Goal: Task Accomplishment & Management: Manage account settings

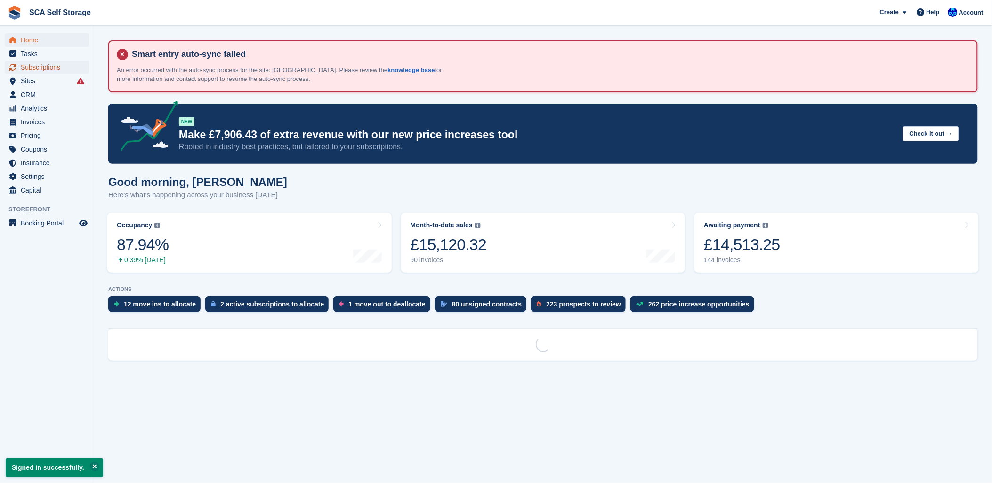
click at [33, 65] on span "Subscriptions" at bounding box center [49, 67] width 57 height 13
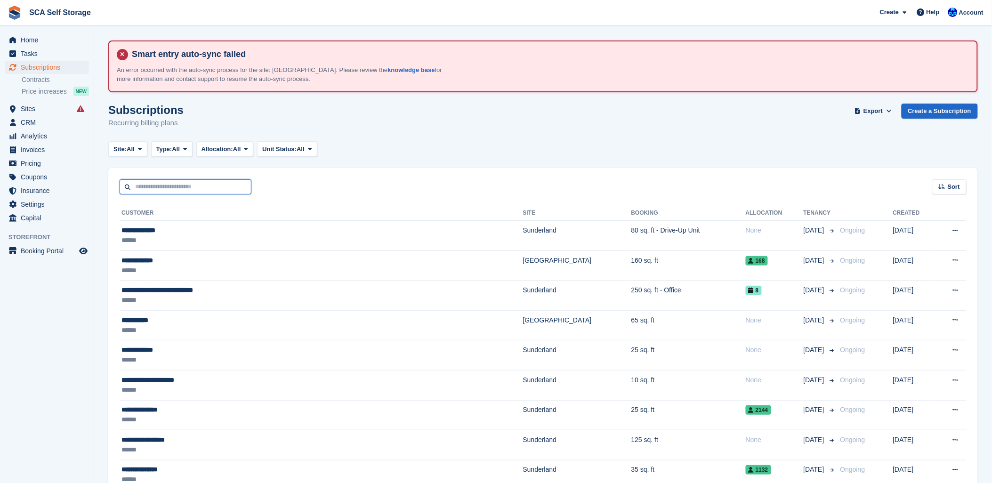
click at [175, 189] on input "text" at bounding box center [186, 187] width 132 height 16
type input "***"
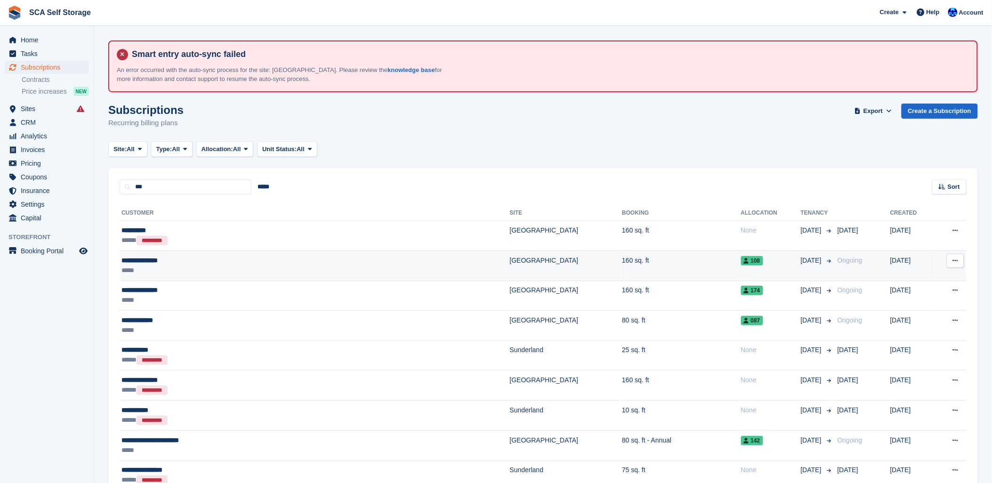
click at [210, 259] on div "**********" at bounding box center [240, 261] width 236 height 10
click at [622, 258] on td "160 sq. ft" at bounding box center [681, 266] width 119 height 30
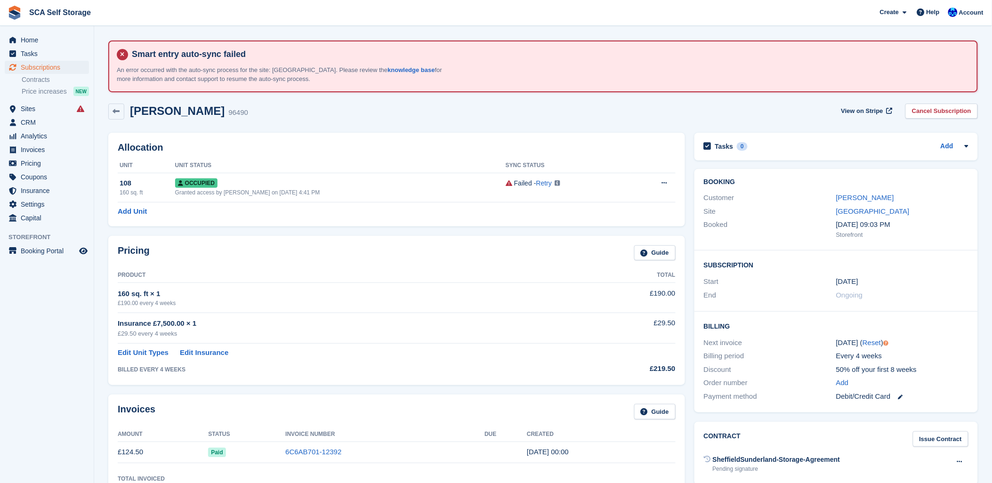
drag, startPoint x: 457, startPoint y: 100, endPoint x: 459, endPoint y: 93, distance: 6.9
click at [459, 93] on section "Smart entry auto-sync failed An error occurred with the auto-sync process for t…" at bounding box center [543, 485] width 898 height 971
click at [307, 458] on td "6C6AB701-12392" at bounding box center [384, 452] width 199 height 21
click at [308, 448] on link "6C6AB701-12392" at bounding box center [313, 452] width 56 height 8
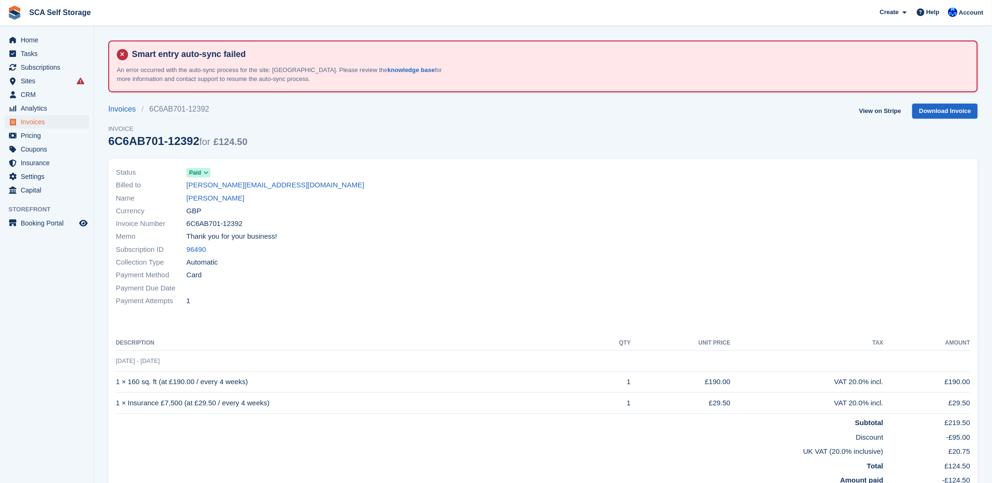
click at [650, 241] on div at bounding box center [760, 237] width 433 height 153
click at [412, 112] on div "Invoices 6C6AB701-12392 Invoice 6C6AB701-12392 for £124.50 View on Stripe Downl…" at bounding box center [543, 131] width 870 height 55
click at [414, 200] on div "Name Ashley Hitchens" at bounding box center [327, 198] width 422 height 13
click at [406, 150] on div "Invoices 6C6AB701-12392 Invoice 6C6AB701-12392 for £124.50 View on Stripe Downl…" at bounding box center [543, 131] width 870 height 55
click at [353, 109] on div "Invoices 6C6AB701-12392 Invoice 6C6AB701-12392 for £124.50 View on Stripe Downl…" at bounding box center [543, 131] width 870 height 55
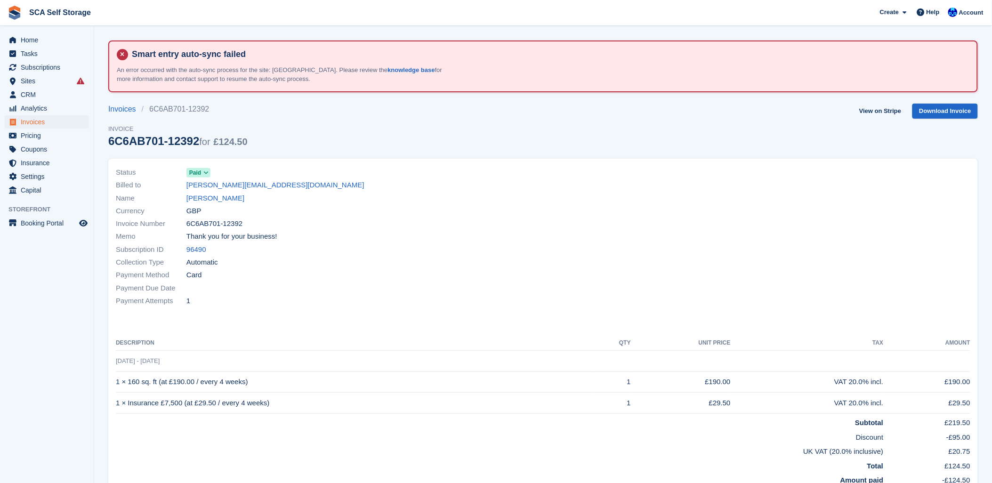
click at [391, 293] on div "Payment Due Date" at bounding box center [327, 288] width 422 height 13
click at [484, 287] on div "Payment Due Date" at bounding box center [327, 288] width 422 height 13
click at [672, 255] on div at bounding box center [760, 237] width 433 height 153
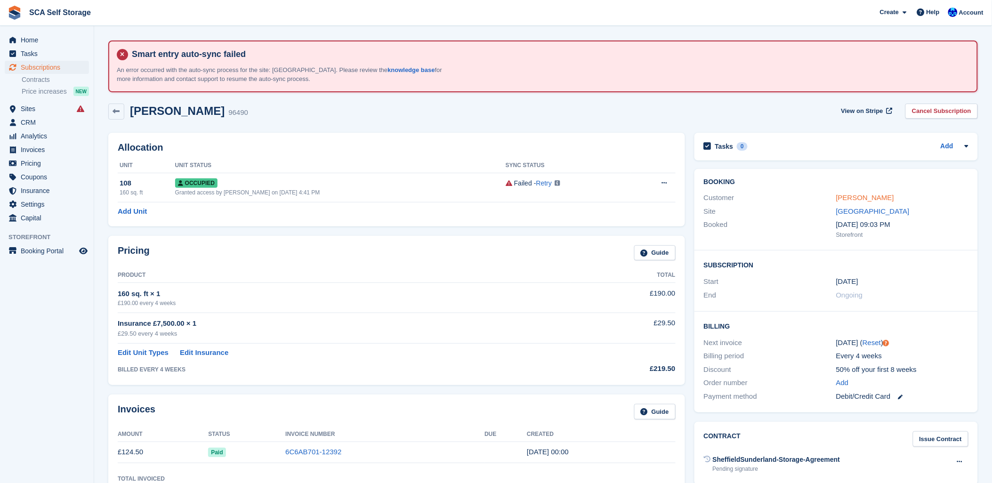
click at [860, 200] on link "[PERSON_NAME]" at bounding box center [866, 198] width 58 height 8
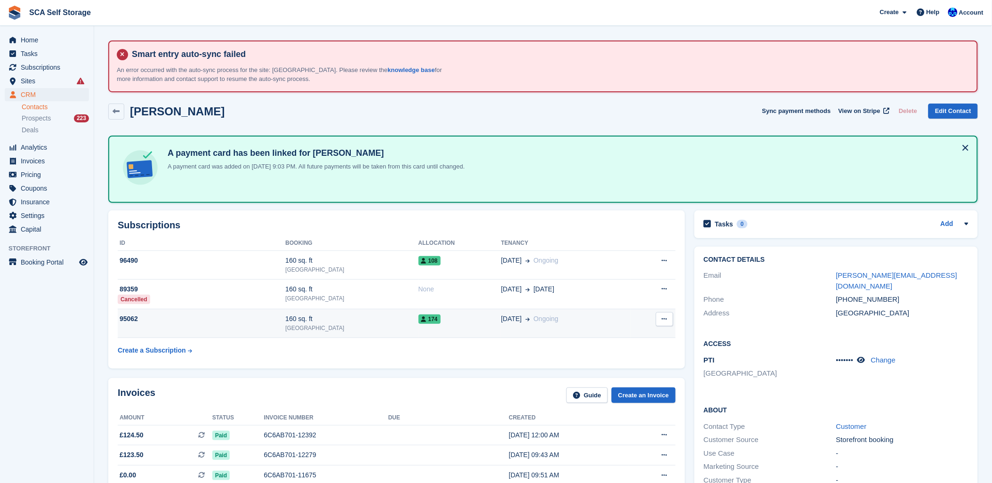
click at [419, 319] on span "174" at bounding box center [430, 319] width 22 height 9
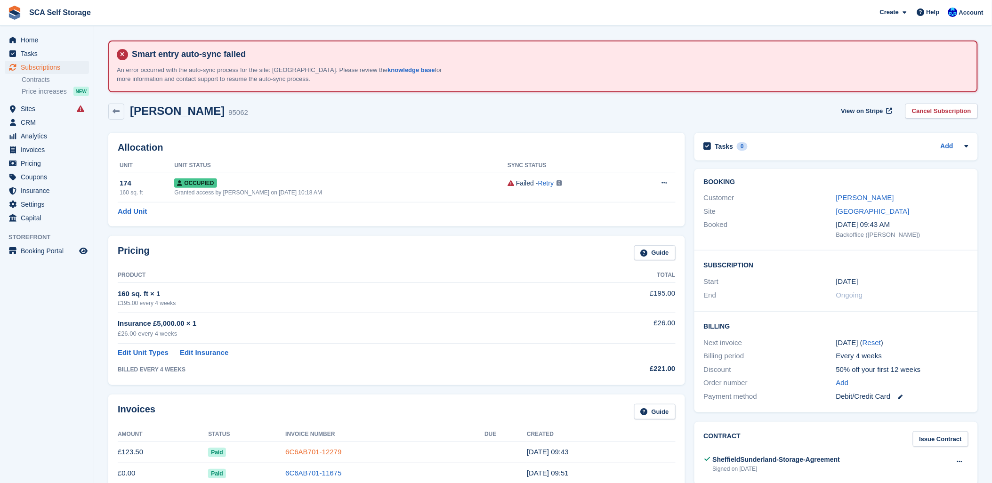
drag, startPoint x: 292, startPoint y: 446, endPoint x: 292, endPoint y: 454, distance: 8.0
click at [292, 447] on td "6C6AB701-12279" at bounding box center [384, 452] width 199 height 21
click at [293, 454] on link "6C6AB701-12279" at bounding box center [313, 452] width 56 height 8
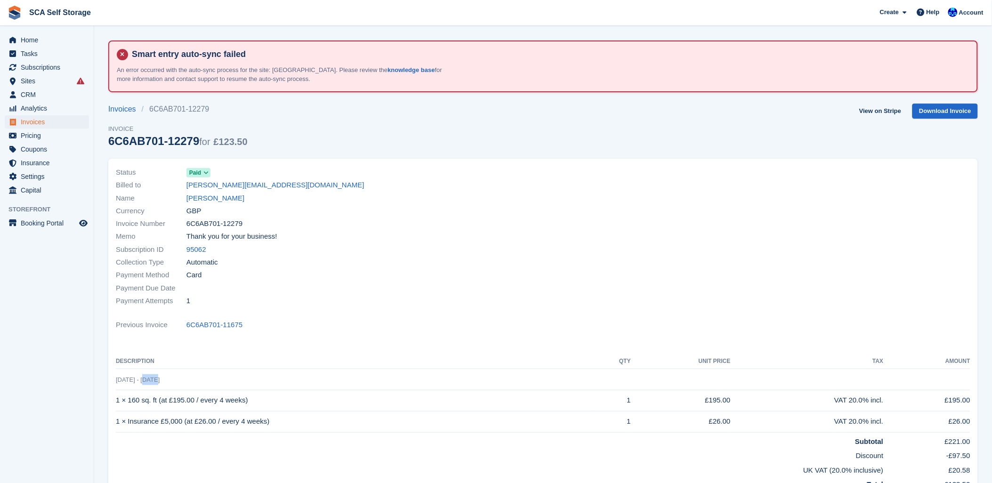
drag, startPoint x: 142, startPoint y: 383, endPoint x: 158, endPoint y: 382, distance: 15.6
click at [158, 382] on td "9 Aug - 6 Sep" at bounding box center [543, 379] width 855 height 21
drag, startPoint x: 158, startPoint y: 382, endPoint x: 663, endPoint y: 199, distance: 537.3
click at [663, 199] on div at bounding box center [760, 237] width 433 height 153
click at [720, 194] on div at bounding box center [760, 237] width 433 height 153
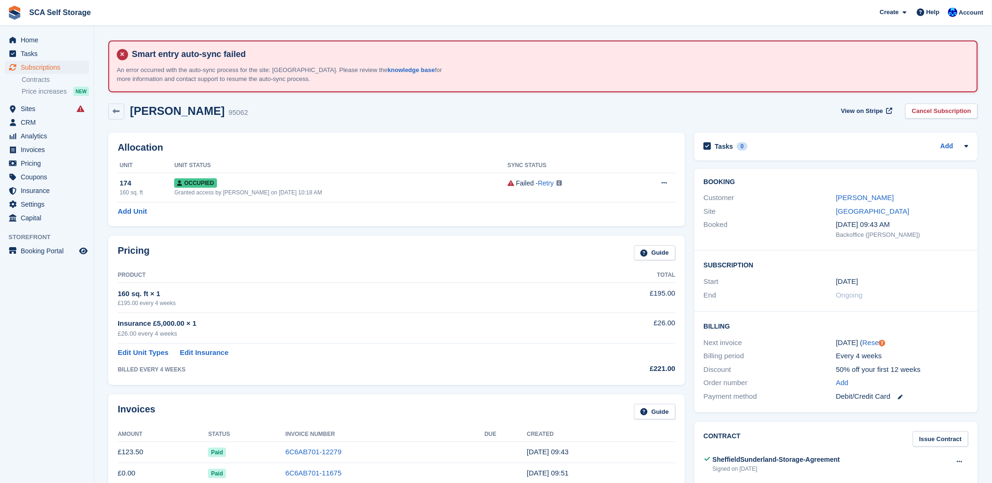
click at [504, 116] on div "Ashley Hitchens 95062 View on Stripe Cancel Subscription" at bounding box center [543, 112] width 870 height 16
drag, startPoint x: 360, startPoint y: 110, endPoint x: 681, endPoint y: 218, distance: 339.0
click at [380, 111] on div "Ashley Hitchens 95062 View on Stripe Cancel Subscription" at bounding box center [543, 112] width 870 height 16
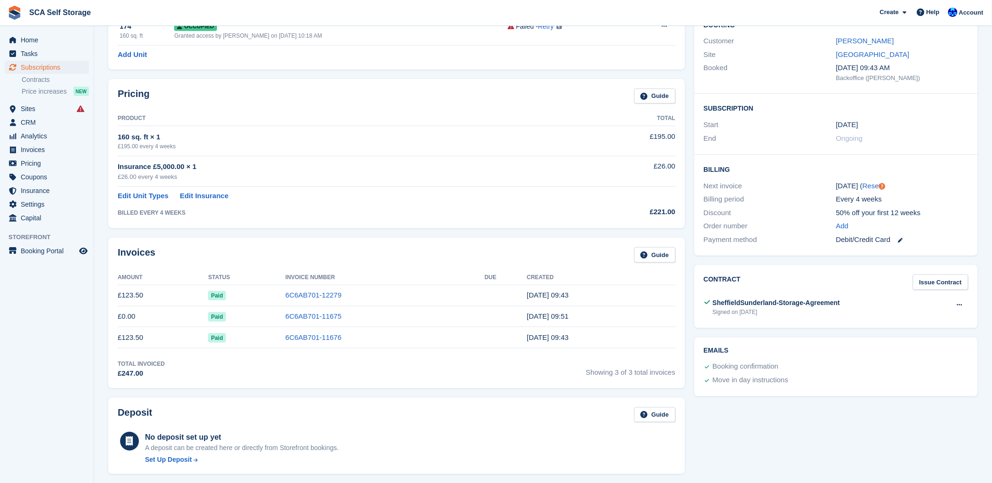
scroll to position [105, 0]
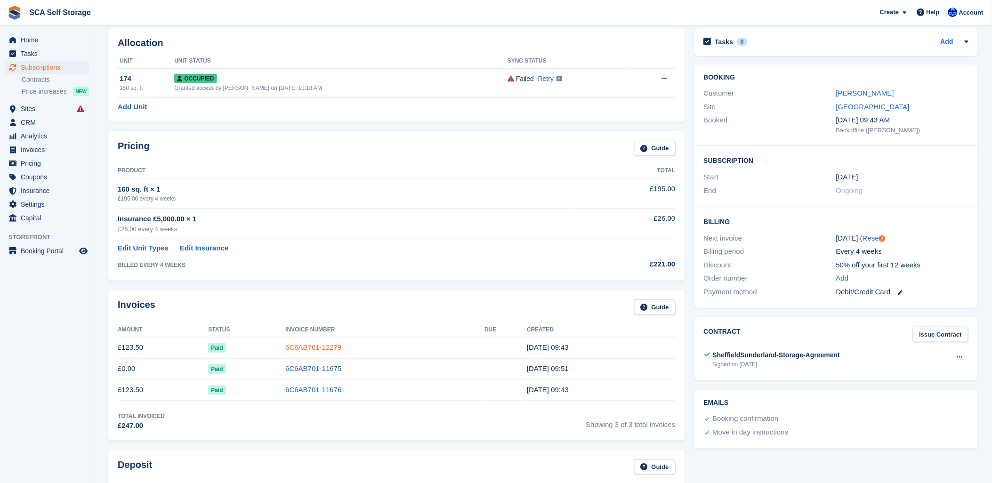
click at [309, 349] on link "6C6AB701-12279" at bounding box center [313, 347] width 56 height 8
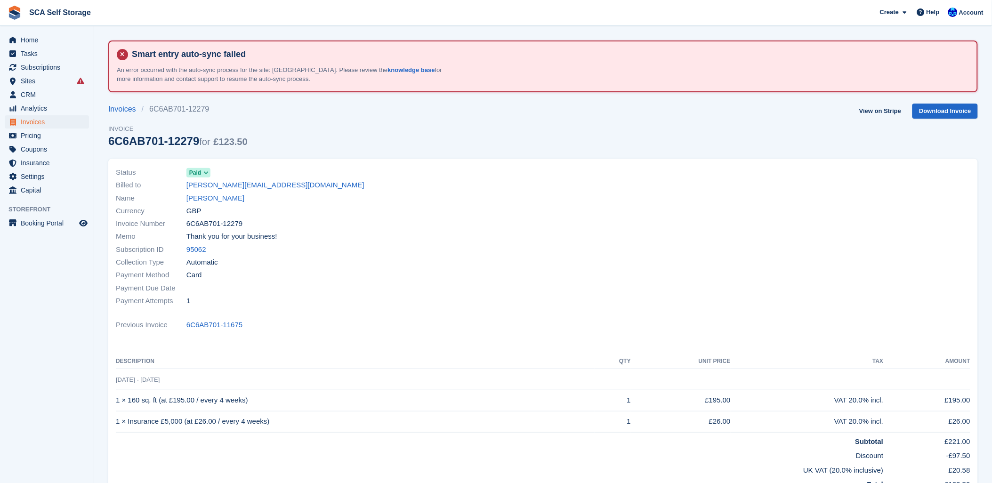
click at [633, 293] on div at bounding box center [760, 237] width 433 height 153
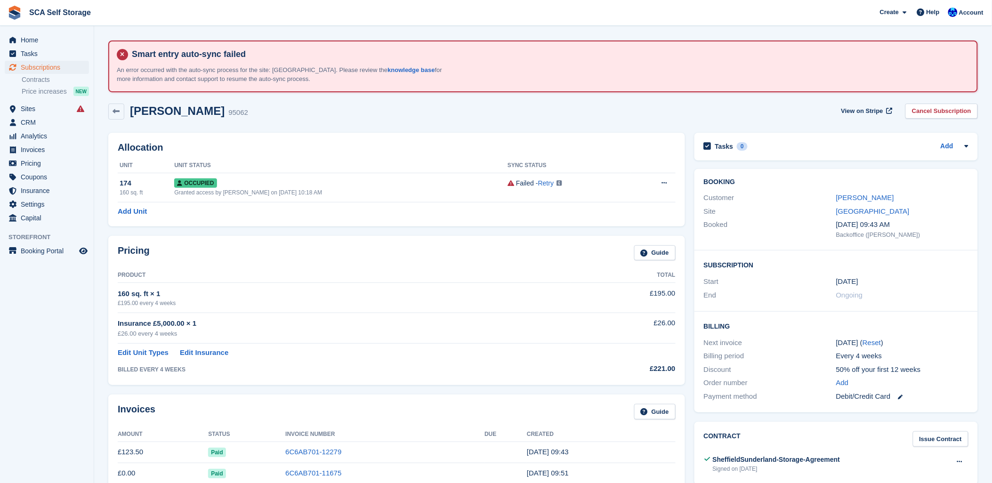
scroll to position [105, 0]
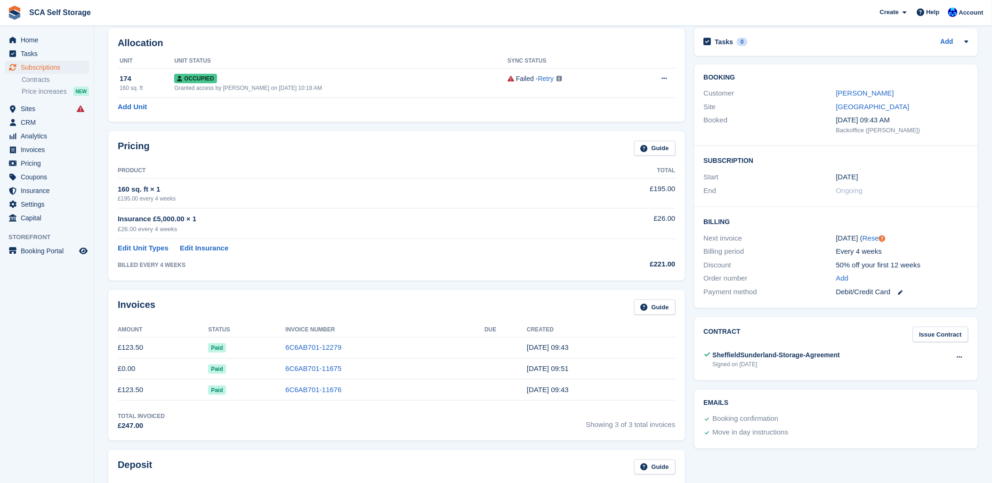
click at [327, 319] on div "Invoices Guide" at bounding box center [397, 310] width 558 height 21
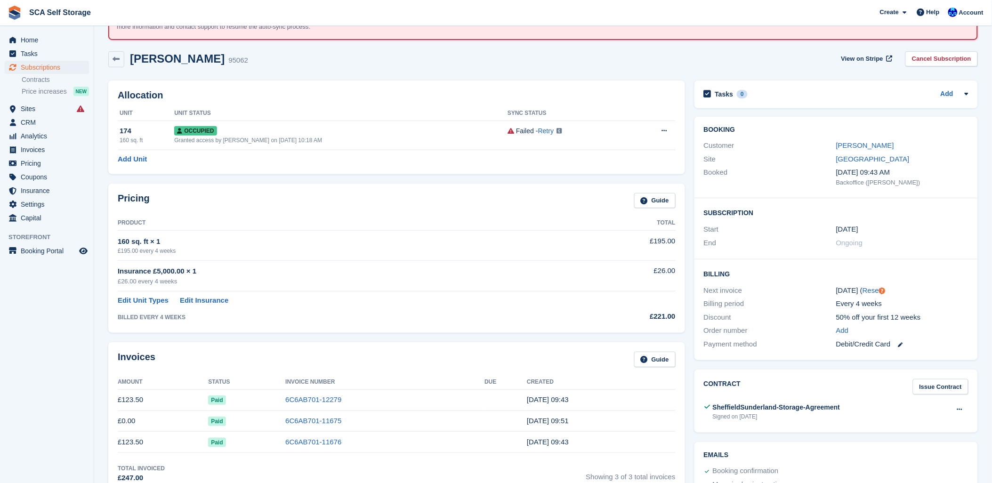
click at [486, 179] on div "Pricing Guide Product Total 160 sq. ft × 1 £195.00 every 4 weeks £195.00 Insura…" at bounding box center [397, 258] width 586 height 159
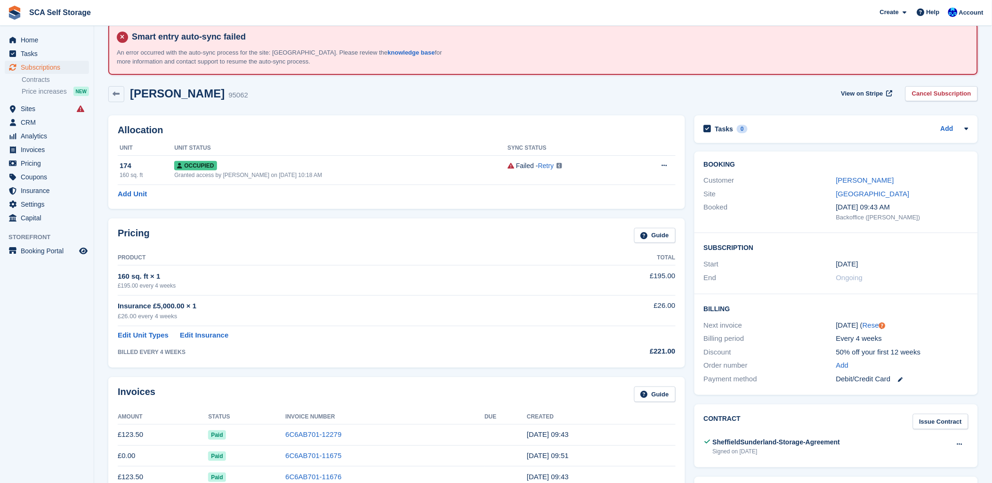
scroll to position [0, 0]
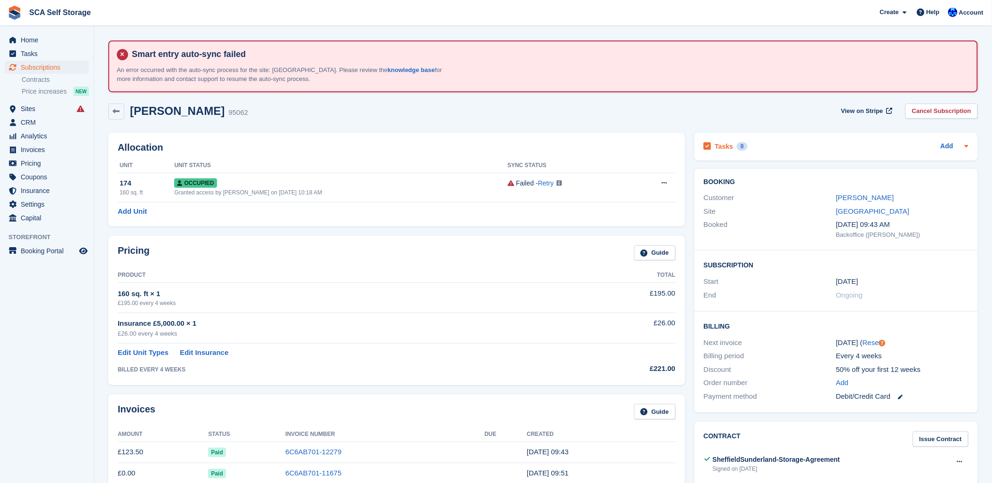
drag, startPoint x: 389, startPoint y: 143, endPoint x: 869, endPoint y: 147, distance: 480.9
click at [414, 143] on h2 "Allocation" at bounding box center [397, 147] width 558 height 11
click at [321, 238] on div "Pricing Guide Product Total 160 sq. ft × 1 £195.00 every 4 weeks £195.00 Insura…" at bounding box center [396, 310] width 577 height 149
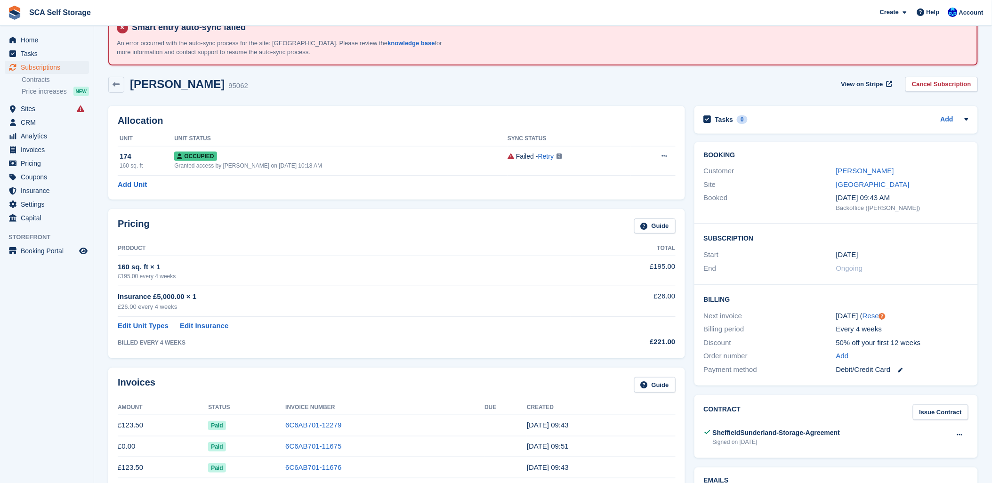
scroll to position [52, 0]
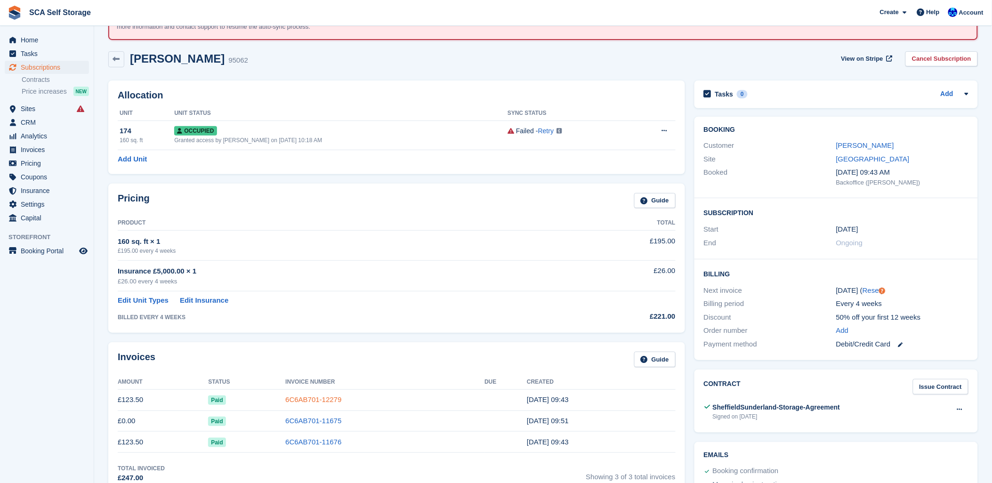
click at [294, 398] on link "6C6AB701-12279" at bounding box center [313, 400] width 56 height 8
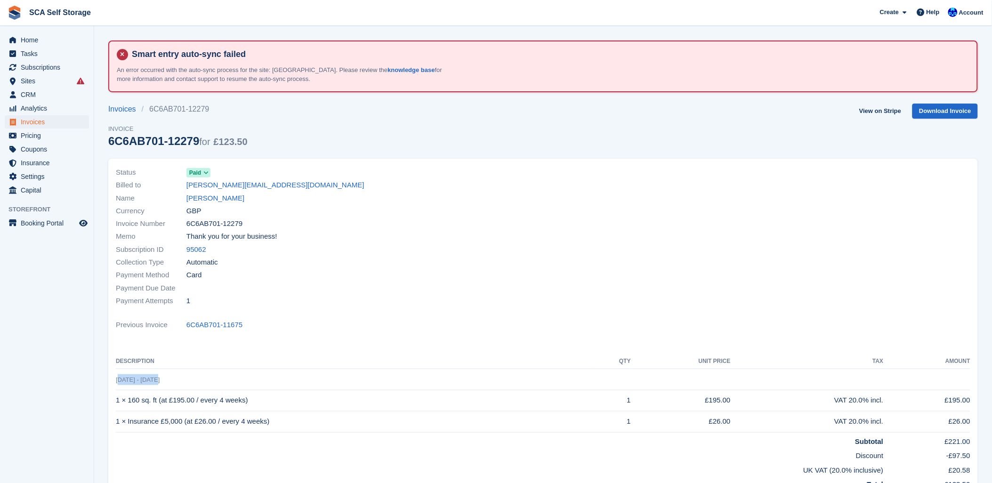
drag, startPoint x: 115, startPoint y: 379, endPoint x: 178, endPoint y: 377, distance: 62.7
click at [178, 377] on td "9 Aug - 6 Sep" at bounding box center [543, 379] width 855 height 21
drag, startPoint x: 178, startPoint y: 377, endPoint x: 530, endPoint y: 272, distance: 367.2
click at [530, 272] on div "Status Paid Billed to ashley_hitchens@live.co.uk Name Ashley Hitchens Currency …" at bounding box center [326, 237] width 433 height 153
drag, startPoint x: 152, startPoint y: 389, endPoint x: 195, endPoint y: 377, distance: 44.3
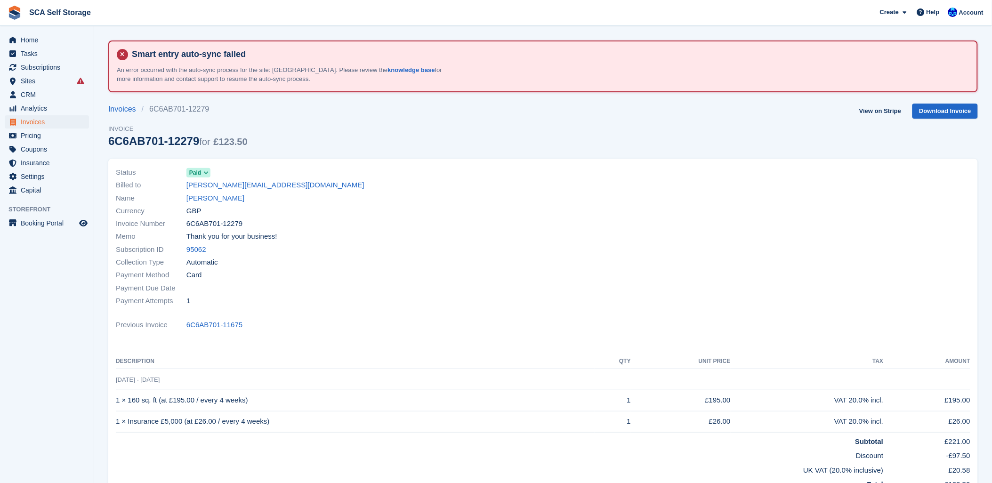
click at [165, 385] on td "9 Aug - 6 Sep" at bounding box center [543, 379] width 855 height 21
click at [514, 311] on div "Status Paid Billed to ashley_hitchens@live.co.uk Name Ashley Hitchens Currency …" at bounding box center [326, 237] width 433 height 153
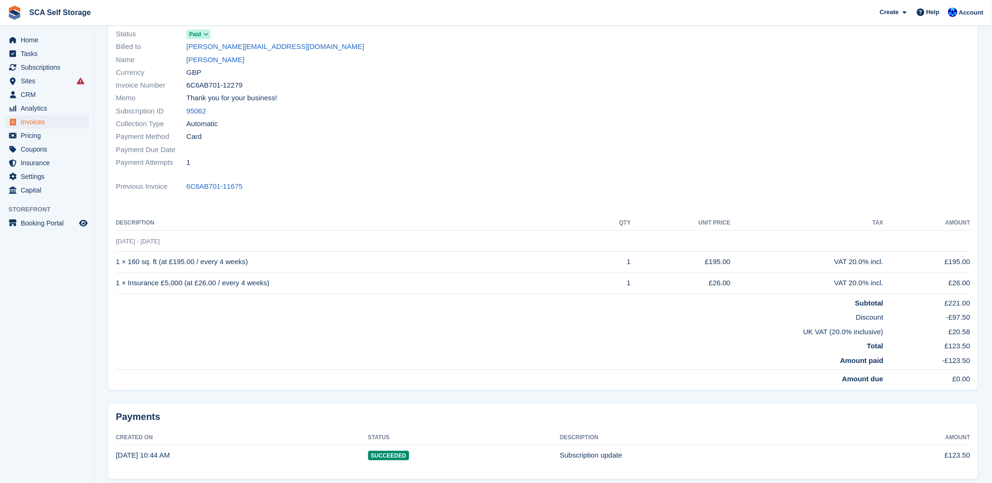
scroll to position [157, 0]
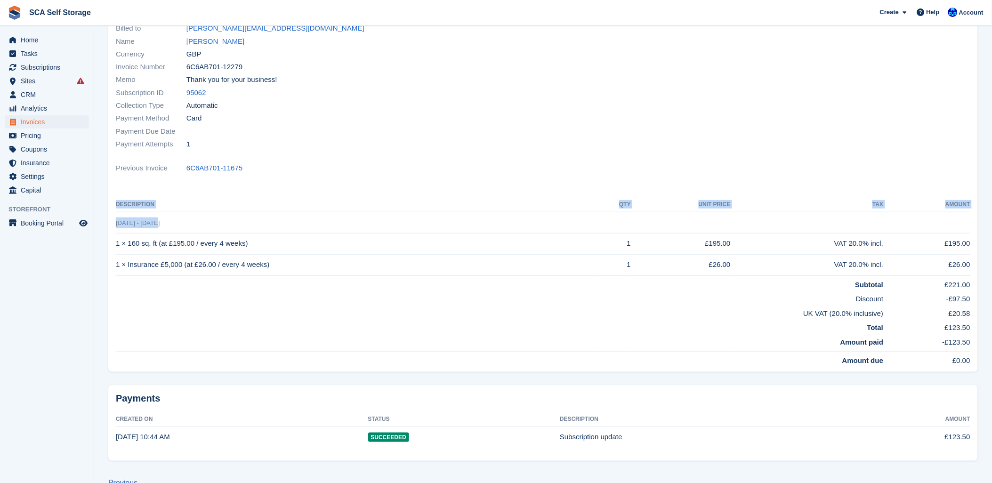
drag, startPoint x: 164, startPoint y: 223, endPoint x: 109, endPoint y: 224, distance: 54.7
click at [109, 224] on div "Status Paid Billed to ashley_hitchens@live.co.uk Name Ashley Hitchens Currency …" at bounding box center [543, 187] width 870 height 370
click at [494, 145] on div "Status Paid Billed to ashley_hitchens@live.co.uk Name Ashley Hitchens Currency …" at bounding box center [326, 80] width 433 height 153
drag, startPoint x: 494, startPoint y: 145, endPoint x: 205, endPoint y: 266, distance: 312.8
click at [205, 266] on div "Status Paid Billed to ashley_hitchens@live.co.uk Name Ashley Hitchens Currency …" at bounding box center [543, 187] width 870 height 370
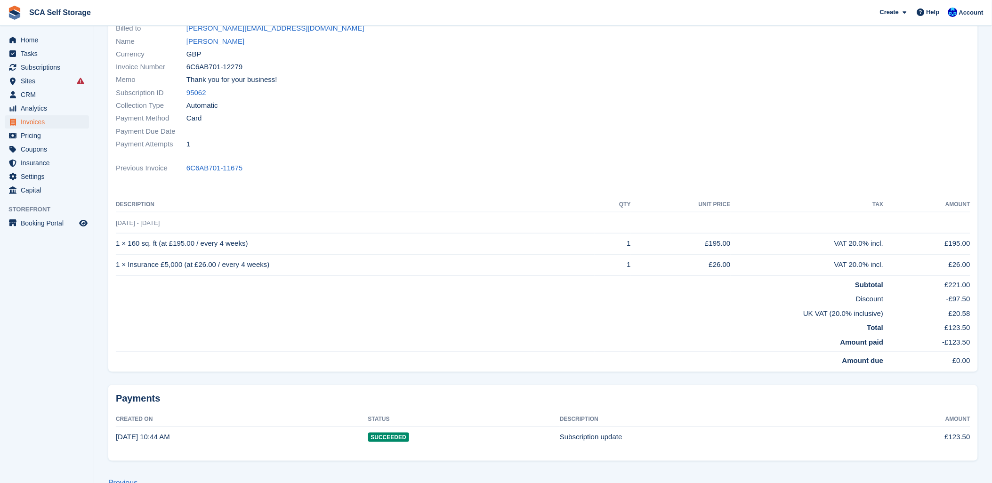
click at [554, 83] on div at bounding box center [760, 80] width 433 height 153
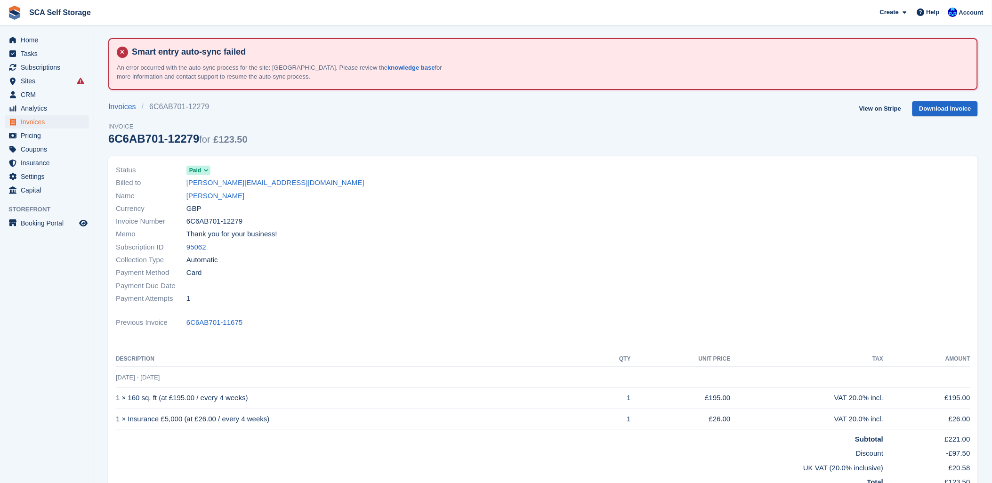
scroll to position [0, 0]
click at [220, 195] on link "[PERSON_NAME]" at bounding box center [216, 198] width 58 height 11
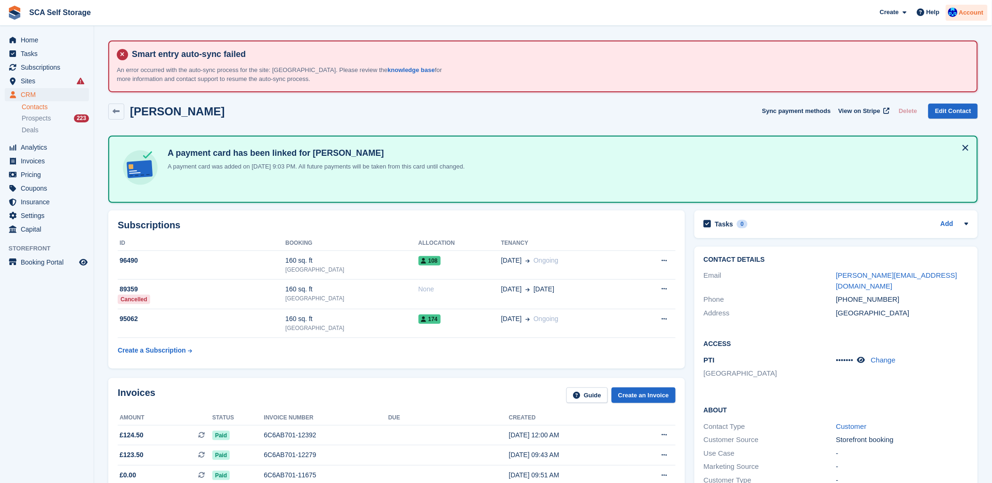
click at [961, 11] on span "Account" at bounding box center [971, 12] width 24 height 9
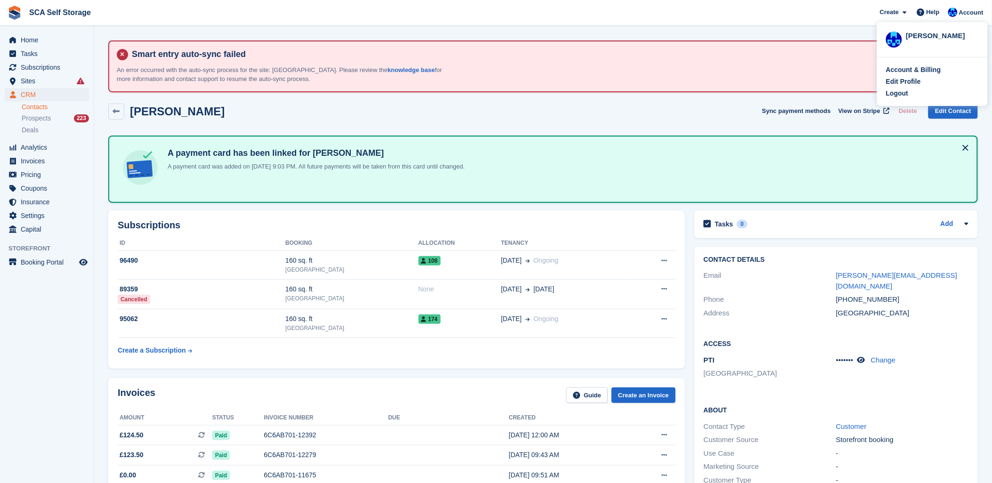
drag, startPoint x: 547, startPoint y: 106, endPoint x: 449, endPoint y: 145, distance: 105.5
click at [540, 108] on div "[PERSON_NAME] Sync payment methods View on Stripe Delete Edit Contact" at bounding box center [543, 112] width 870 height 16
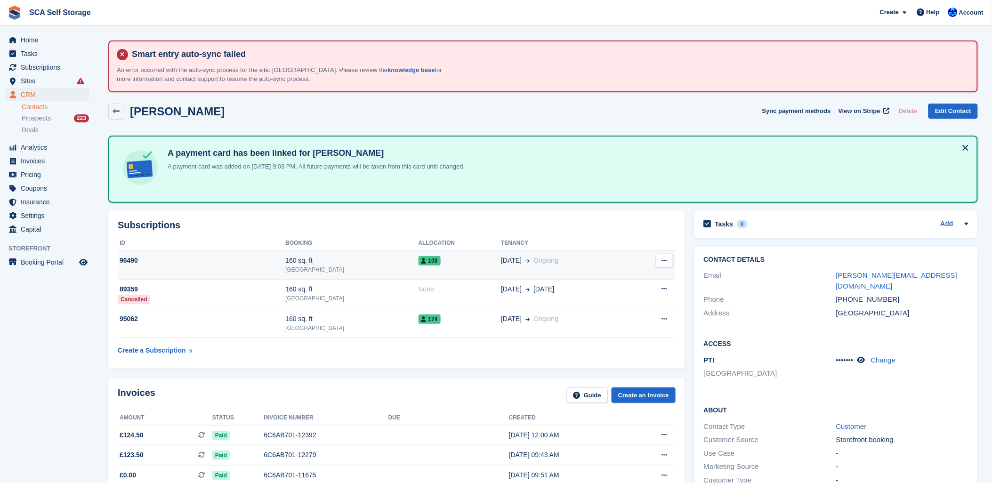
click at [419, 270] on td "108" at bounding box center [460, 265] width 83 height 29
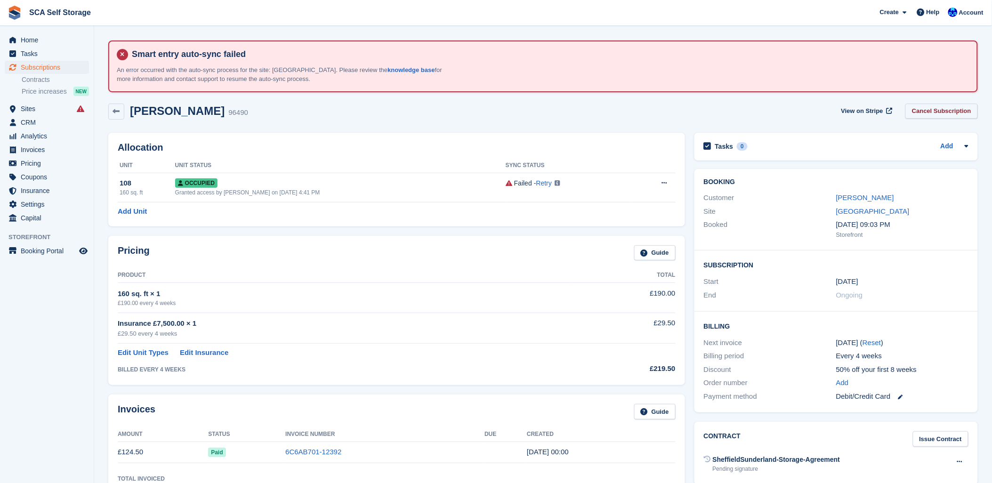
click at [942, 109] on link "Cancel Subscription" at bounding box center [942, 112] width 73 height 16
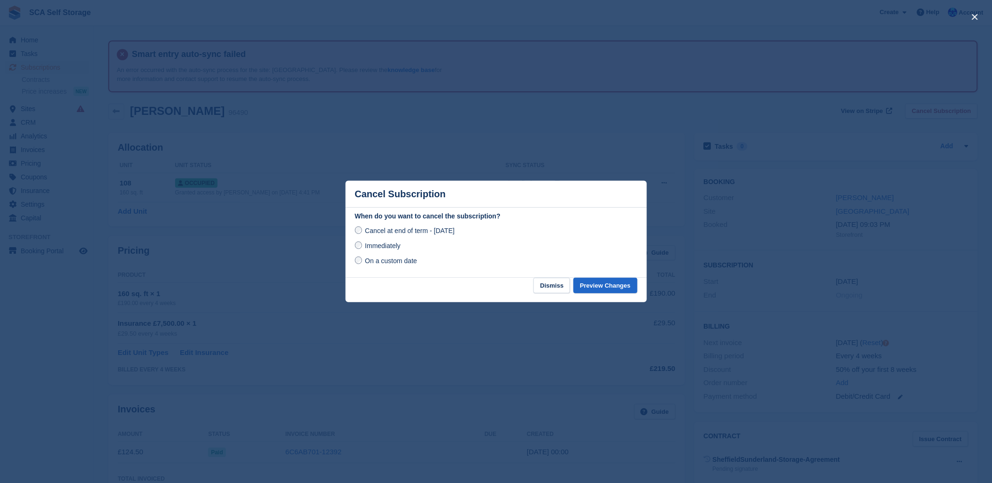
click at [379, 261] on span "On a custom date" at bounding box center [391, 261] width 52 height 8
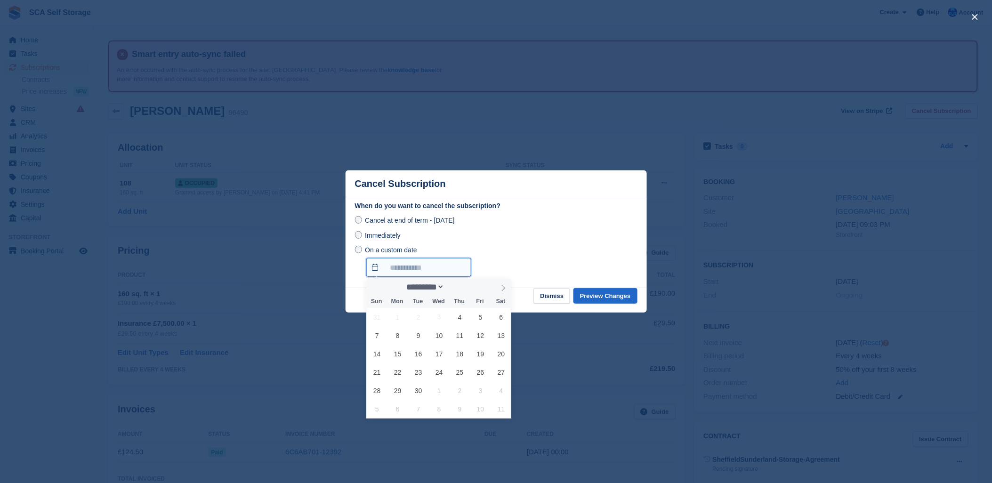
click at [398, 272] on input "On a custom date" at bounding box center [418, 267] width 105 height 19
click at [421, 355] on span "16" at bounding box center [418, 354] width 18 height 18
type input "**********"
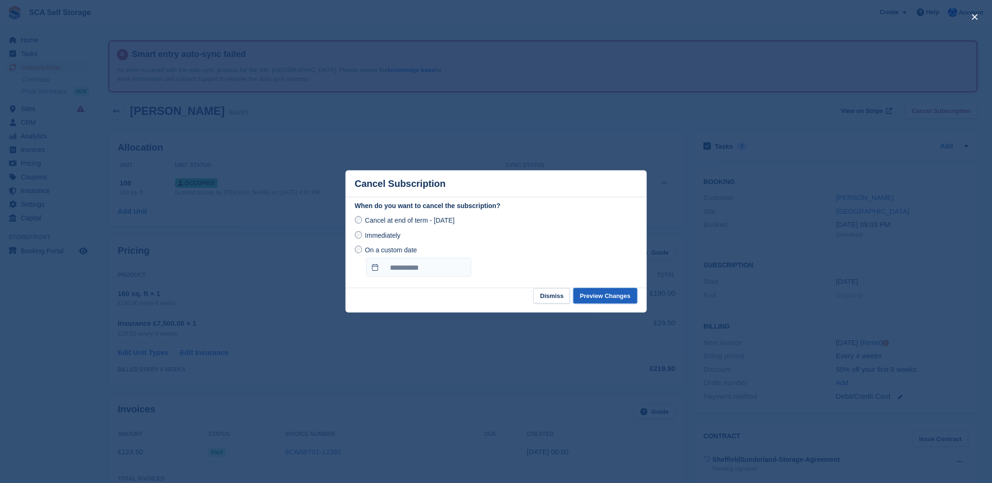
click at [601, 299] on button "Preview Changes" at bounding box center [606, 296] width 64 height 16
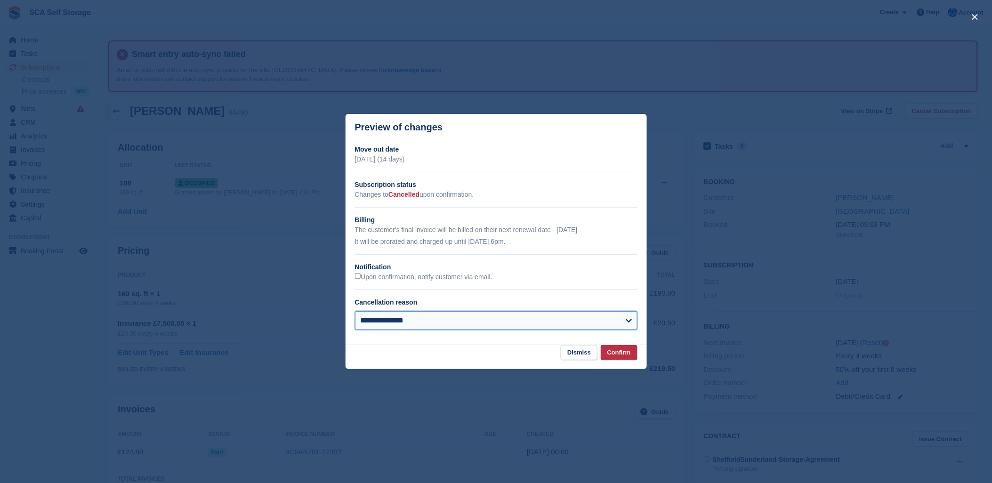
click at [435, 313] on select "**********" at bounding box center [496, 320] width 283 height 19
select select "**********"
click at [355, 312] on select "**********" at bounding box center [496, 320] width 283 height 19
click at [618, 351] on button "Confirm" at bounding box center [619, 353] width 37 height 16
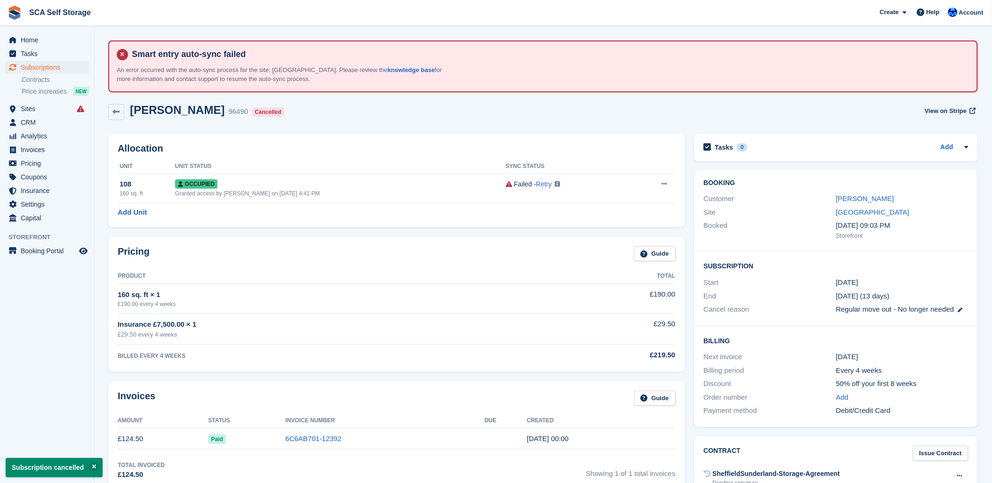
click at [341, 112] on div "Ashley Hitchens 96490 Cancelled View on Stripe" at bounding box center [543, 112] width 870 height 17
click at [198, 183] on span "Occupied" at bounding box center [196, 183] width 42 height 9
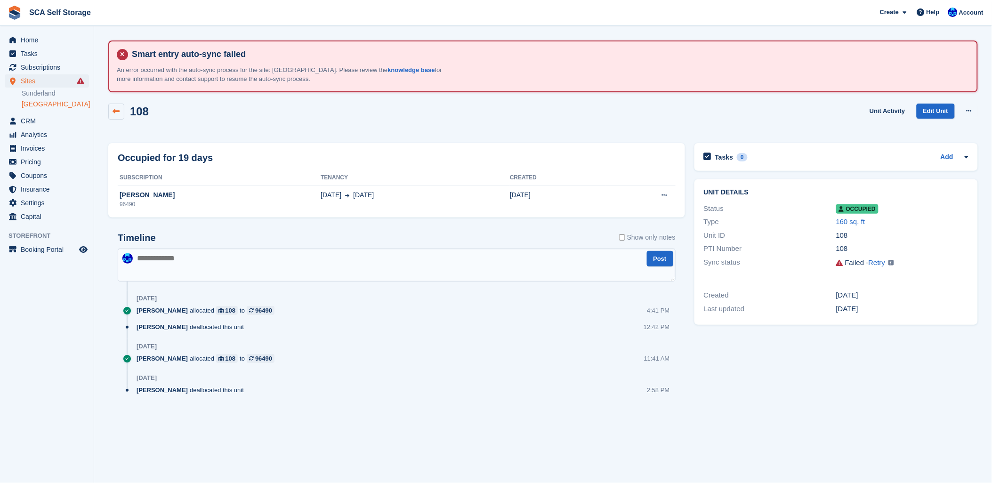
click at [123, 111] on link at bounding box center [116, 112] width 16 height 16
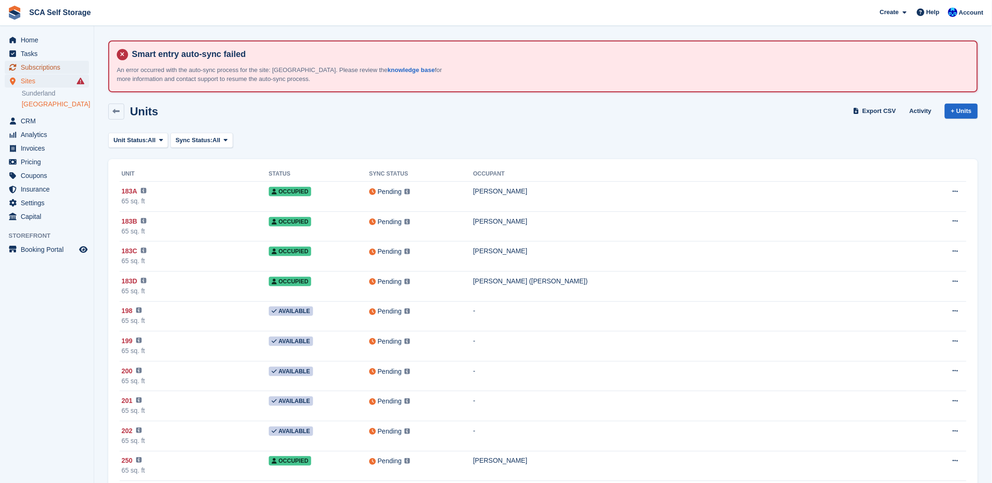
click at [33, 66] on span "Subscriptions" at bounding box center [49, 67] width 57 height 13
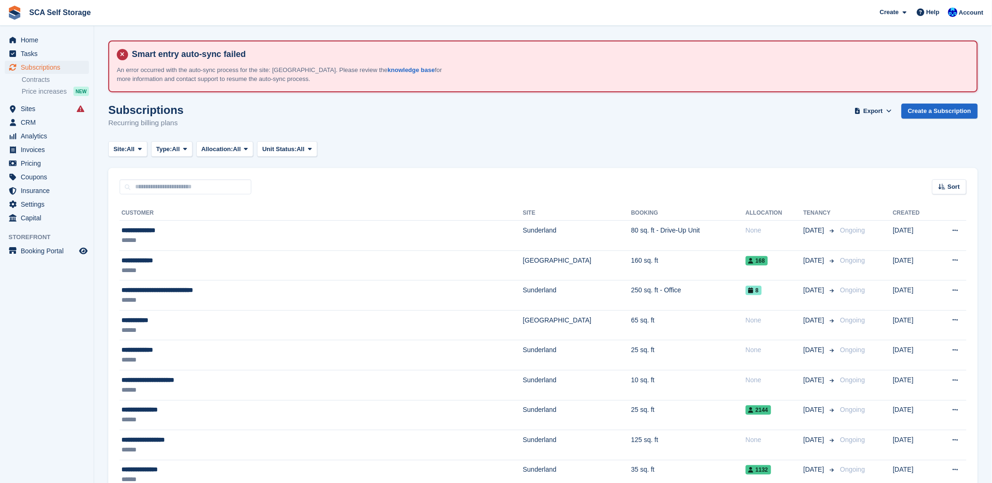
click at [661, 105] on div "Subscriptions Recurring billing plans Export Export Subscriptions Export a CSV …" at bounding box center [543, 122] width 870 height 36
click at [933, 111] on link "Create a Subscription" at bounding box center [940, 112] width 76 height 16
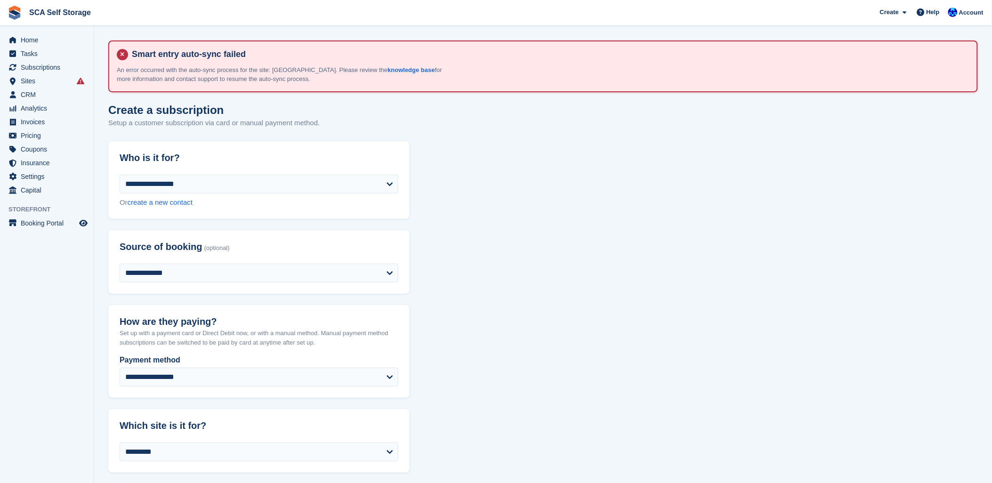
click at [41, 67] on span "Subscriptions" at bounding box center [49, 67] width 57 height 13
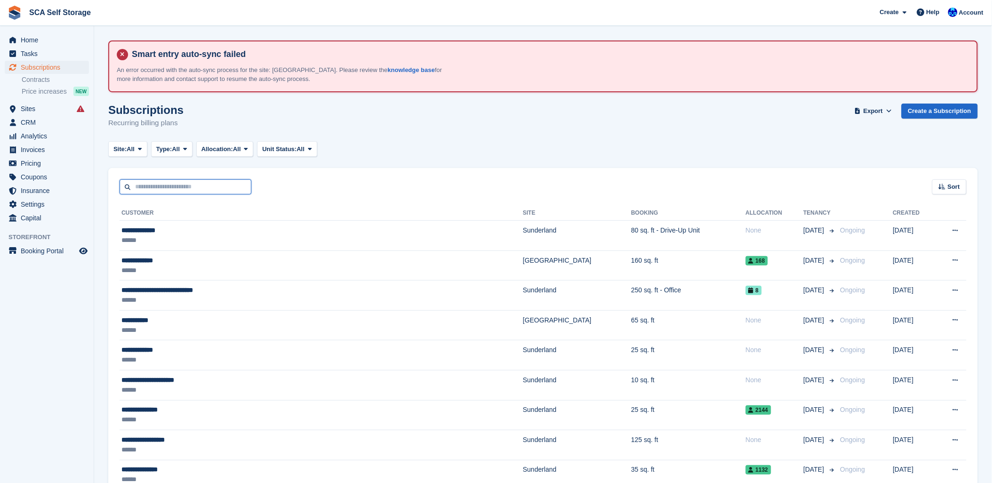
click at [178, 186] on input "text" at bounding box center [186, 187] width 132 height 16
type input "****"
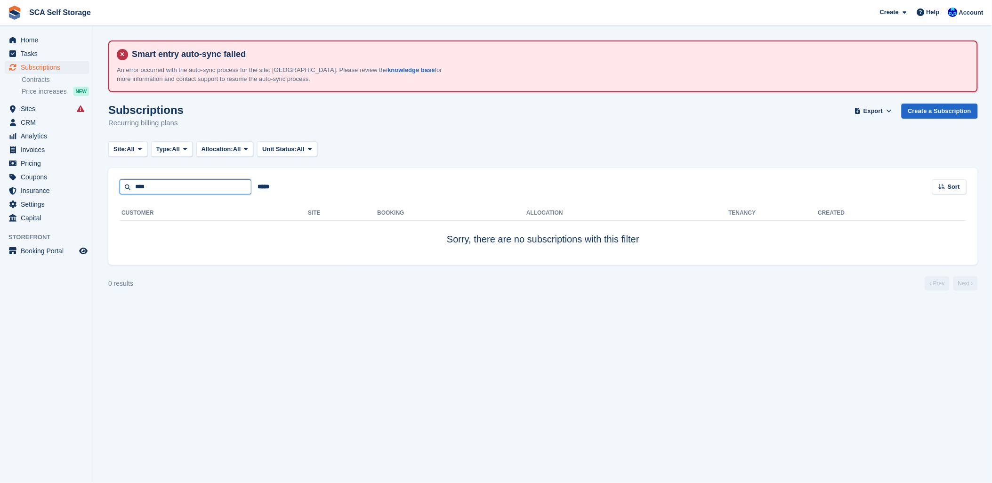
click at [179, 184] on input "****" at bounding box center [186, 187] width 132 height 16
type input "**"
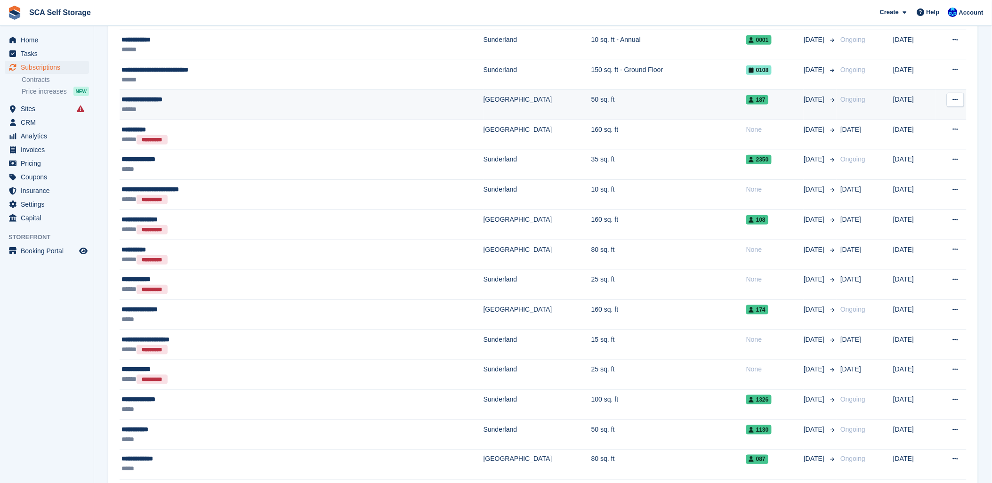
scroll to position [209, 0]
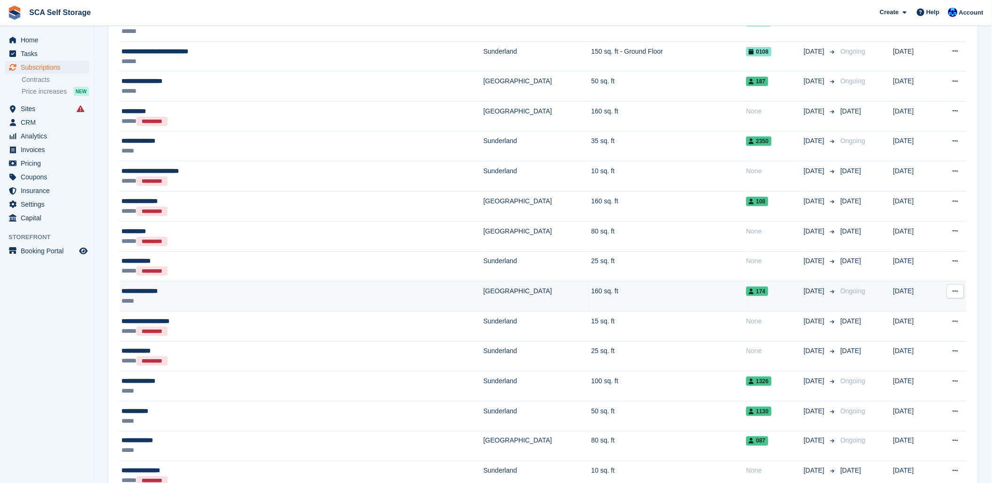
click at [592, 290] on td "160 sq. ft" at bounding box center [669, 297] width 155 height 30
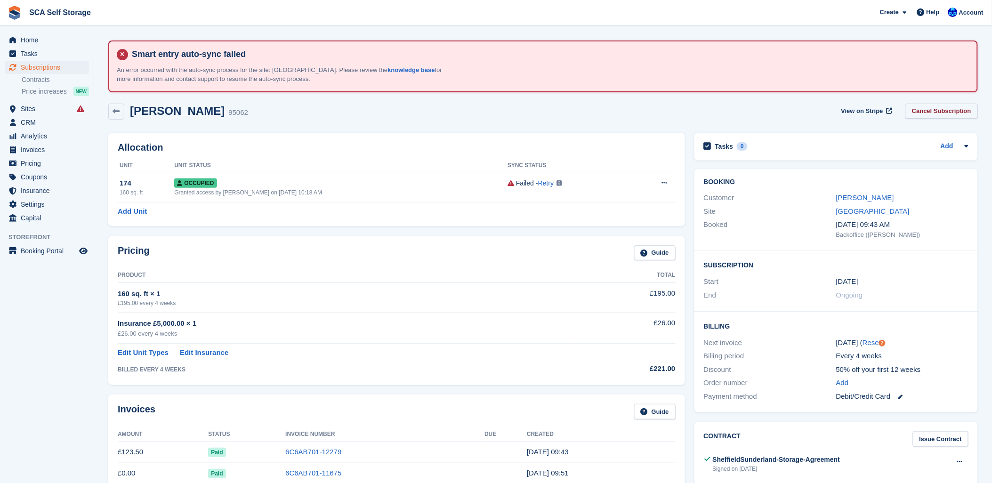
click at [935, 110] on link "Cancel Subscription" at bounding box center [942, 112] width 73 height 16
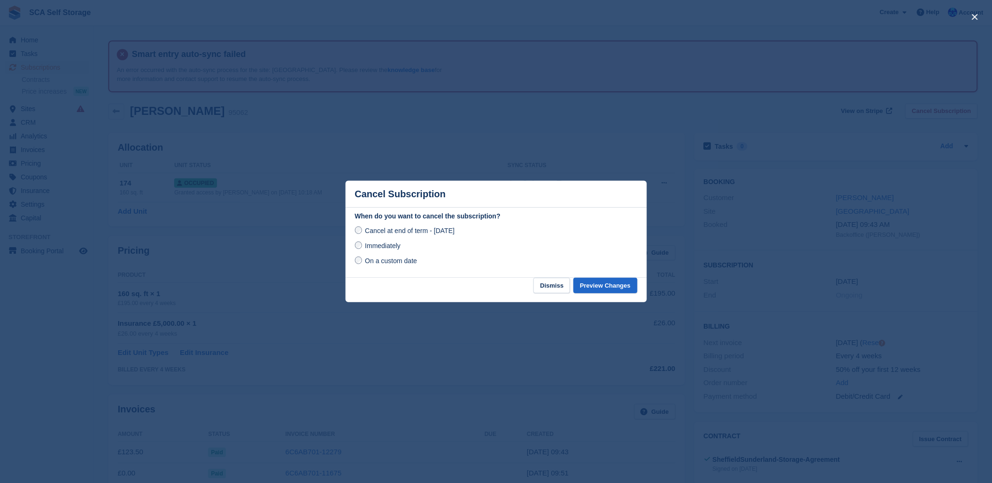
click at [383, 246] on span "Immediately" at bounding box center [382, 246] width 35 height 8
click at [389, 264] on span "On a custom date" at bounding box center [391, 261] width 52 height 8
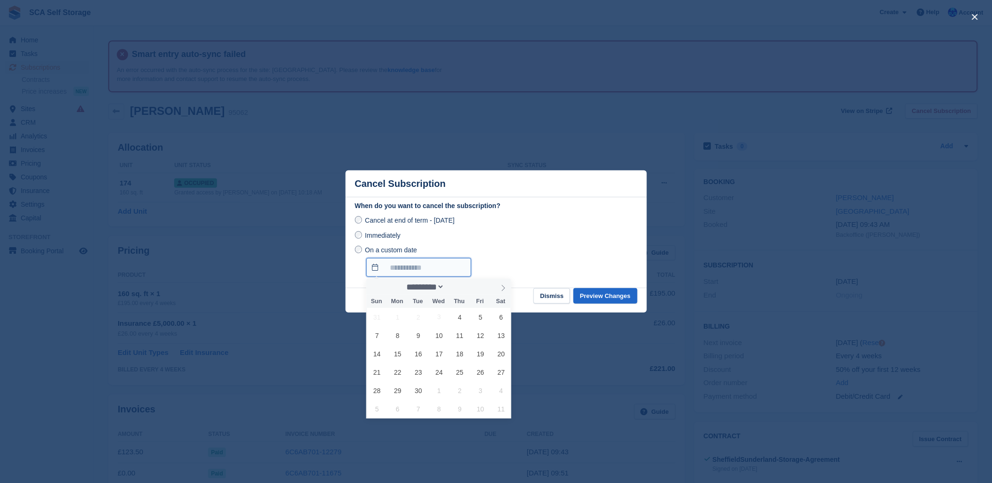
drag, startPoint x: 406, startPoint y: 262, endPoint x: 418, endPoint y: 272, distance: 15.7
click at [406, 262] on input "On a custom date" at bounding box center [418, 267] width 105 height 19
click at [418, 354] on span "16" at bounding box center [418, 354] width 18 height 18
type input "**********"
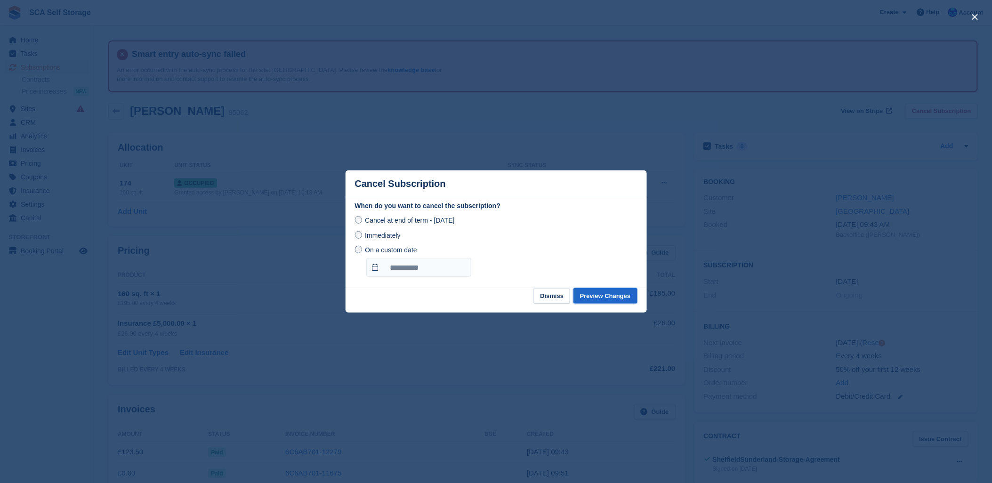
click at [604, 294] on button "Preview Changes" at bounding box center [606, 296] width 64 height 16
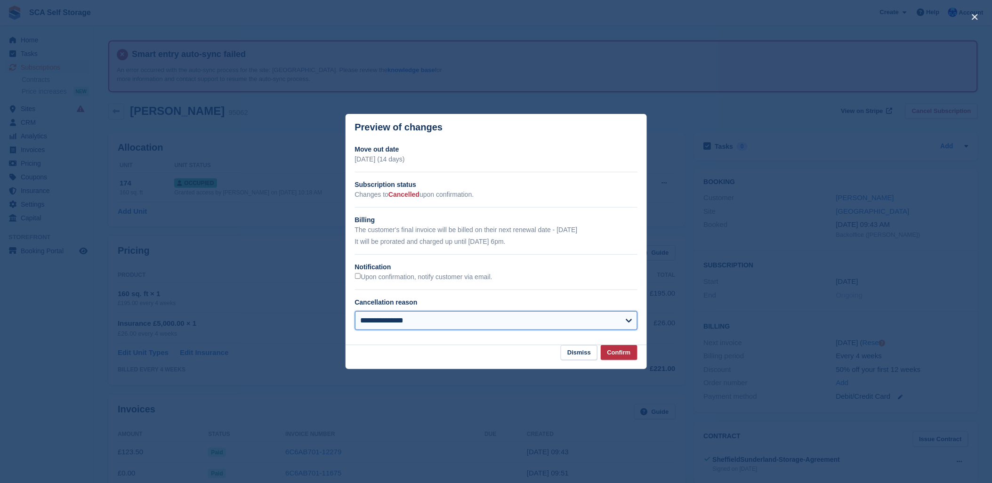
click at [418, 317] on select "**********" at bounding box center [496, 320] width 283 height 19
select select "**********"
click at [355, 312] on select "**********" at bounding box center [496, 320] width 283 height 19
click at [621, 344] on section "**********" at bounding box center [496, 243] width 301 height 204
click at [624, 353] on button "Confirm" at bounding box center [619, 353] width 37 height 16
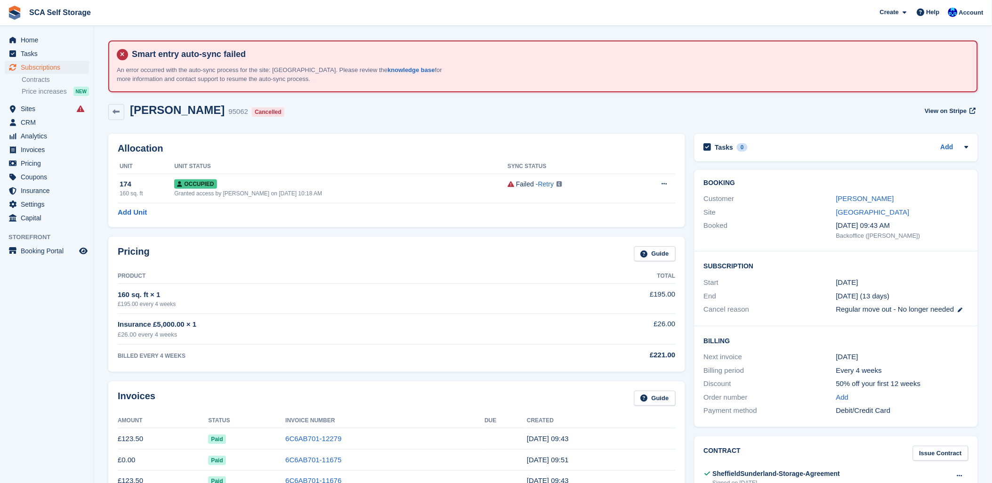
click at [777, 118] on div "Ashley Hitchens 95062 Cancelled View on Stripe" at bounding box center [543, 112] width 870 height 17
drag, startPoint x: 314, startPoint y: 300, endPoint x: 308, endPoint y: 295, distance: 8.1
click at [308, 295] on td "160 sq. ft × 1 £195.00 every 4 weeks" at bounding box center [329, 299] width 422 height 30
drag, startPoint x: 308, startPoint y: 295, endPoint x: 323, endPoint y: 114, distance: 181.1
click at [323, 114] on div "Ashley Hitchens 95062 Cancelled View on Stripe" at bounding box center [543, 112] width 870 height 17
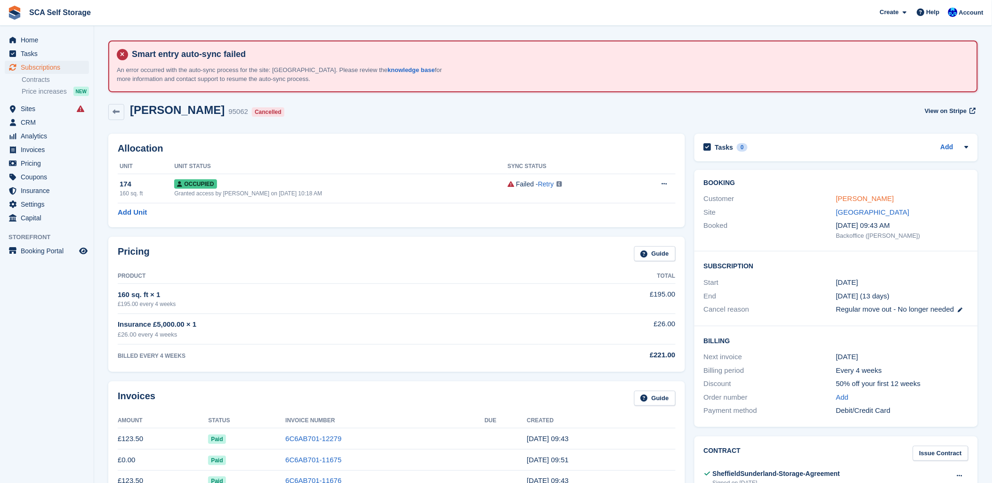
click at [865, 197] on link "[PERSON_NAME]" at bounding box center [866, 199] width 58 height 8
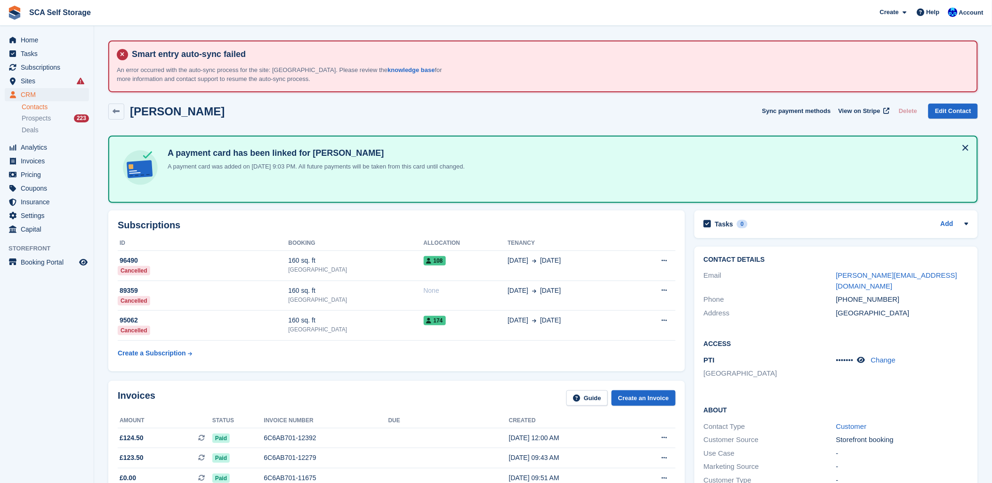
drag, startPoint x: 502, startPoint y: 99, endPoint x: 513, endPoint y: 101, distance: 12.0
click at [502, 100] on div "[PERSON_NAME] Sync payment methods View on Stripe Delete Edit Contact" at bounding box center [543, 113] width 879 height 29
click at [523, 228] on div "Subscriptions ID Booking Allocation Tenancy 96490 Cancelled 160 sq. ft [GEOGRAP…" at bounding box center [396, 291] width 577 height 161
click at [553, 104] on div "[PERSON_NAME] Sync payment methods View on Stripe Delete Edit Contact" at bounding box center [543, 112] width 870 height 16
click at [383, 376] on div "Invoices Guide Create an Invoice Amount Status Invoice number Due Created £124.…" at bounding box center [397, 472] width 586 height 192
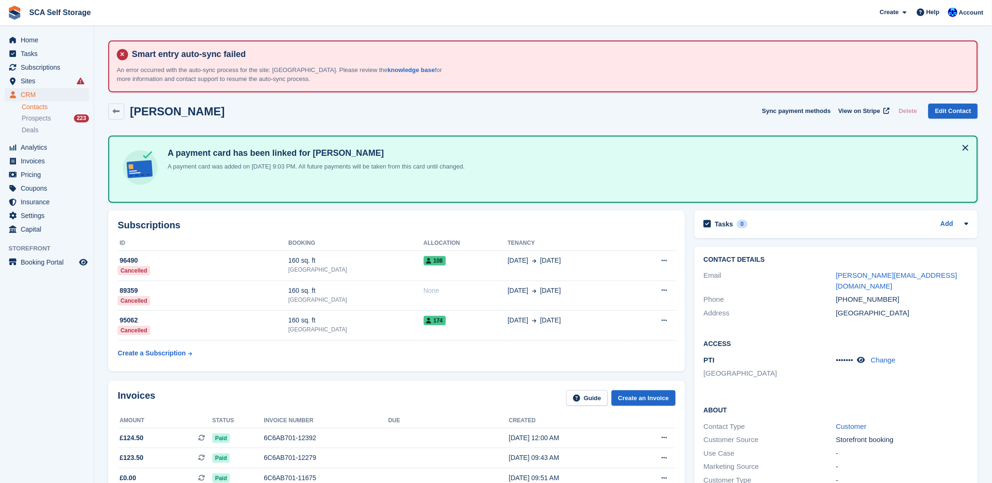
click at [462, 361] on div "Subscriptions ID Booking Allocation Tenancy 96490 Cancelled 160 sq. ft [GEOGRAP…" at bounding box center [396, 291] width 577 height 161
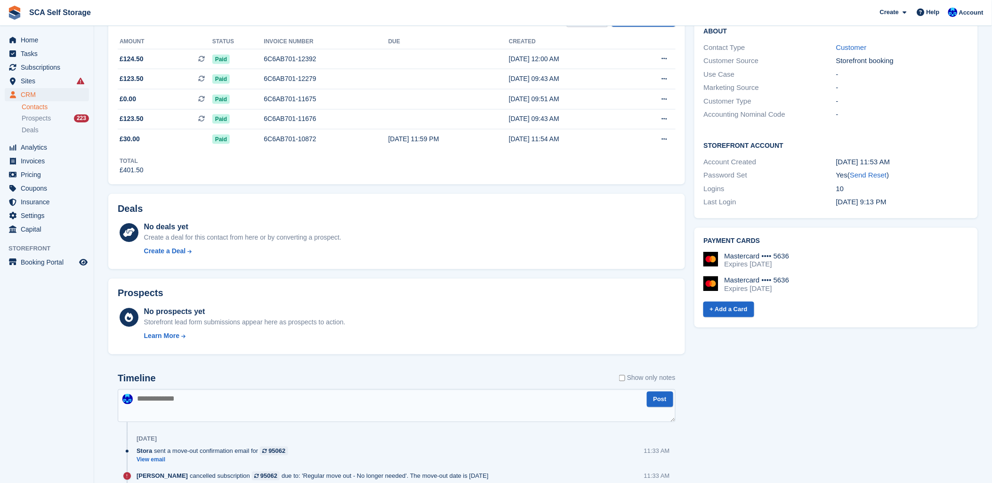
scroll to position [418, 0]
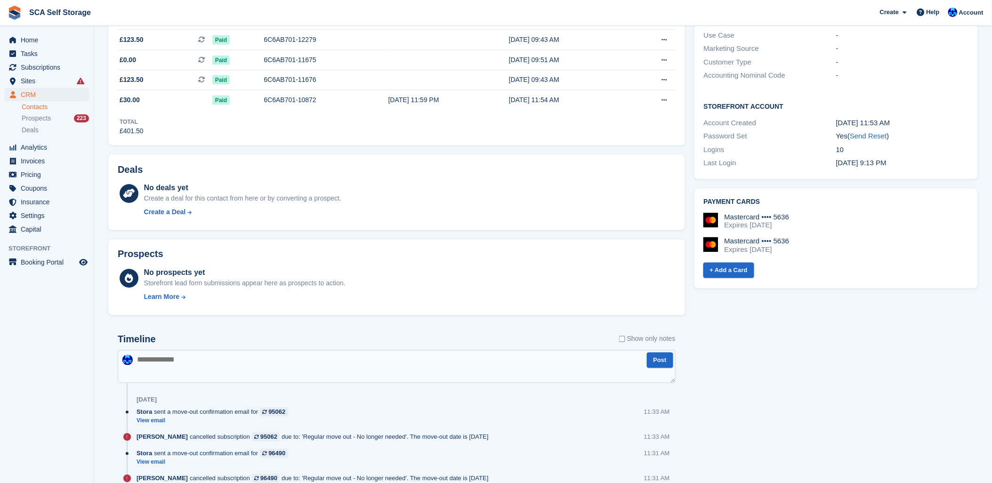
drag, startPoint x: 388, startPoint y: 362, endPoint x: 394, endPoint y: 359, distance: 7.2
click at [391, 360] on textarea at bounding box center [397, 366] width 558 height 33
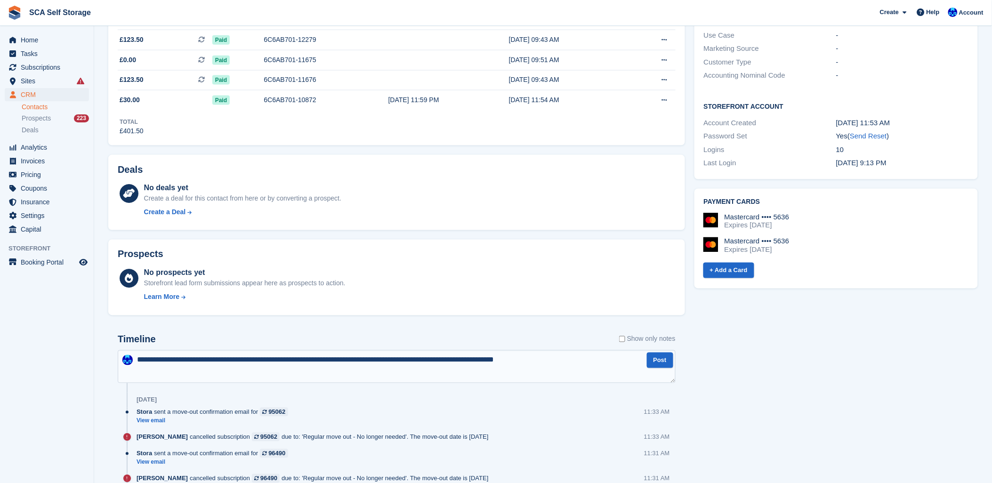
click at [236, 359] on textarea "**********" at bounding box center [397, 366] width 558 height 33
click at [558, 359] on textarea "**********" at bounding box center [397, 366] width 558 height 33
type textarea "**********"
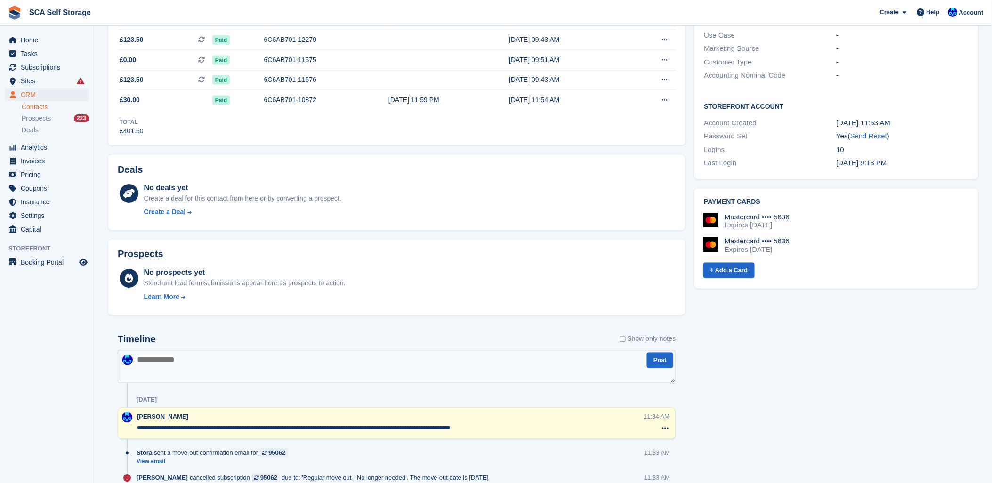
drag, startPoint x: 850, startPoint y: 394, endPoint x: 628, endPoint y: 325, distance: 232.4
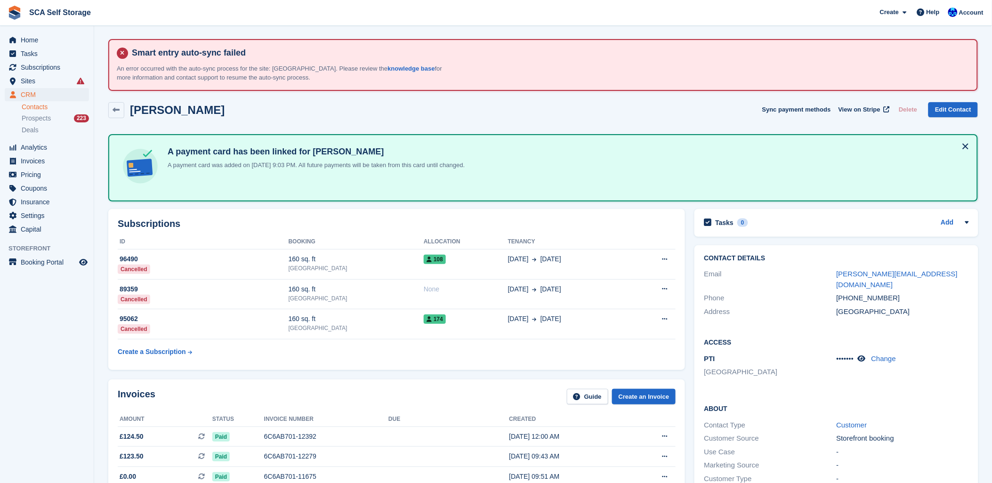
scroll to position [0, 0]
click at [40, 39] on span "Home" at bounding box center [49, 39] width 57 height 13
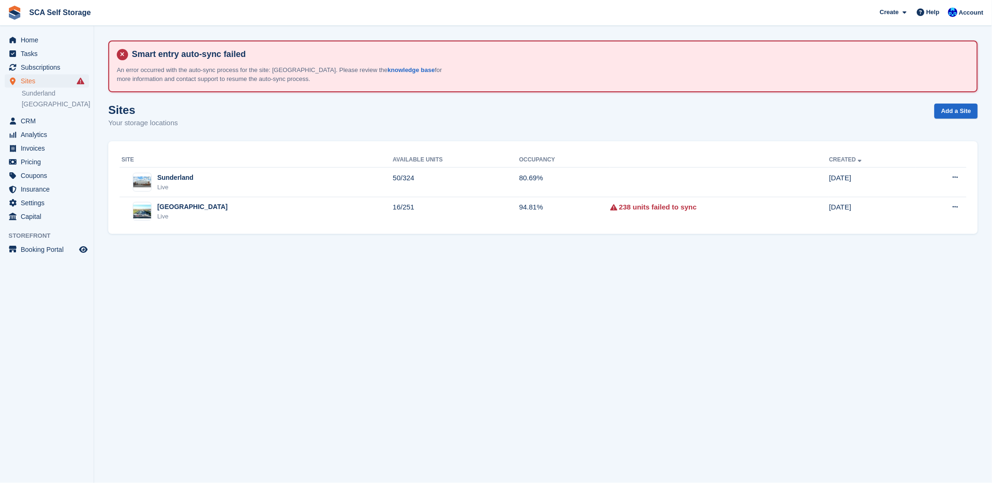
drag, startPoint x: 344, startPoint y: 295, endPoint x: 346, endPoint y: 280, distance: 14.8
click at [346, 281] on section "Smart entry auto-sync failed An error occurred with the auto-sync process for t…" at bounding box center [543, 241] width 898 height 483
click at [393, 216] on td "16/251" at bounding box center [456, 211] width 126 height 29
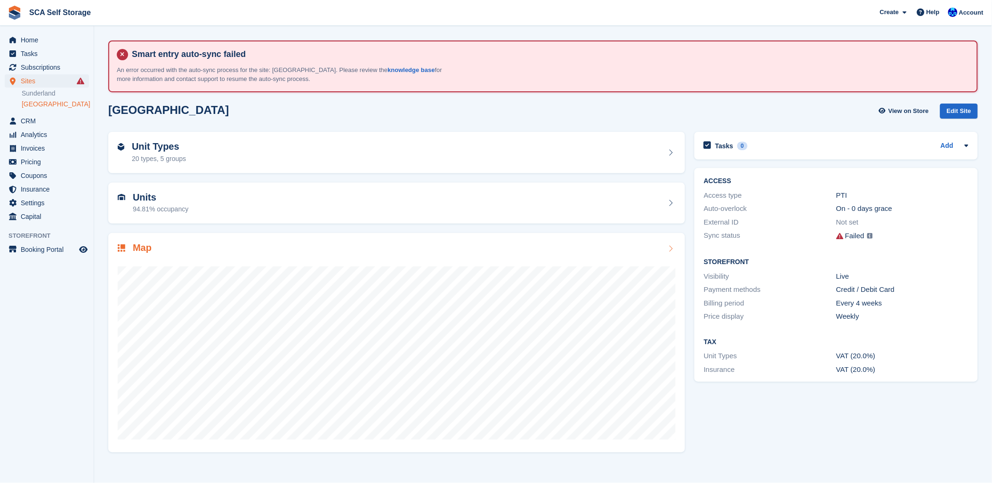
click at [258, 243] on div "Map" at bounding box center [397, 249] width 558 height 13
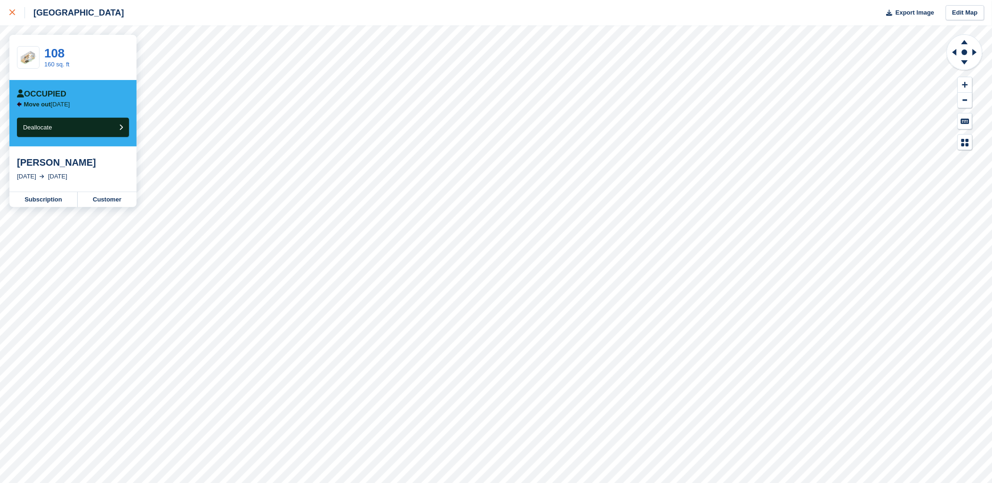
click at [17, 11] on div at bounding box center [17, 12] width 16 height 11
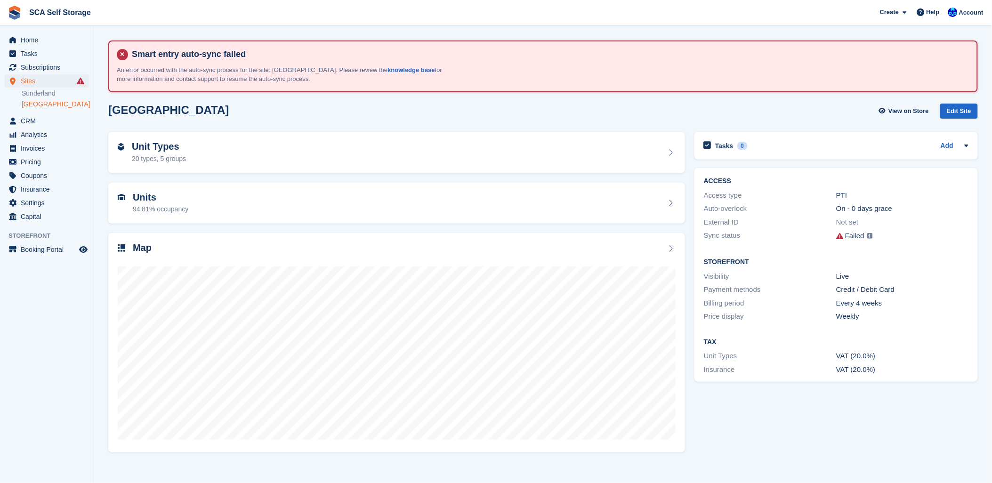
click at [971, 13] on span "Account" at bounding box center [971, 12] width 24 height 9
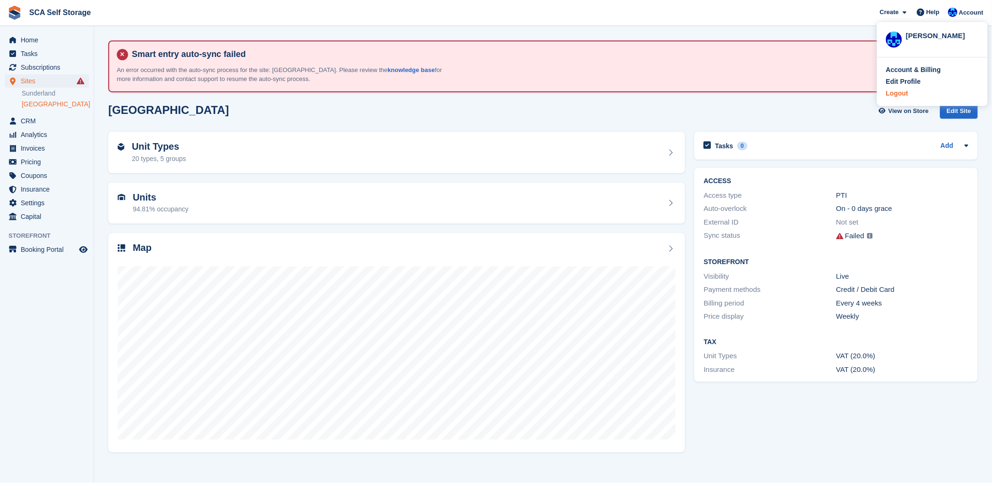
click at [894, 97] on div "Logout" at bounding box center [897, 94] width 22 height 10
